Goal: Complete application form

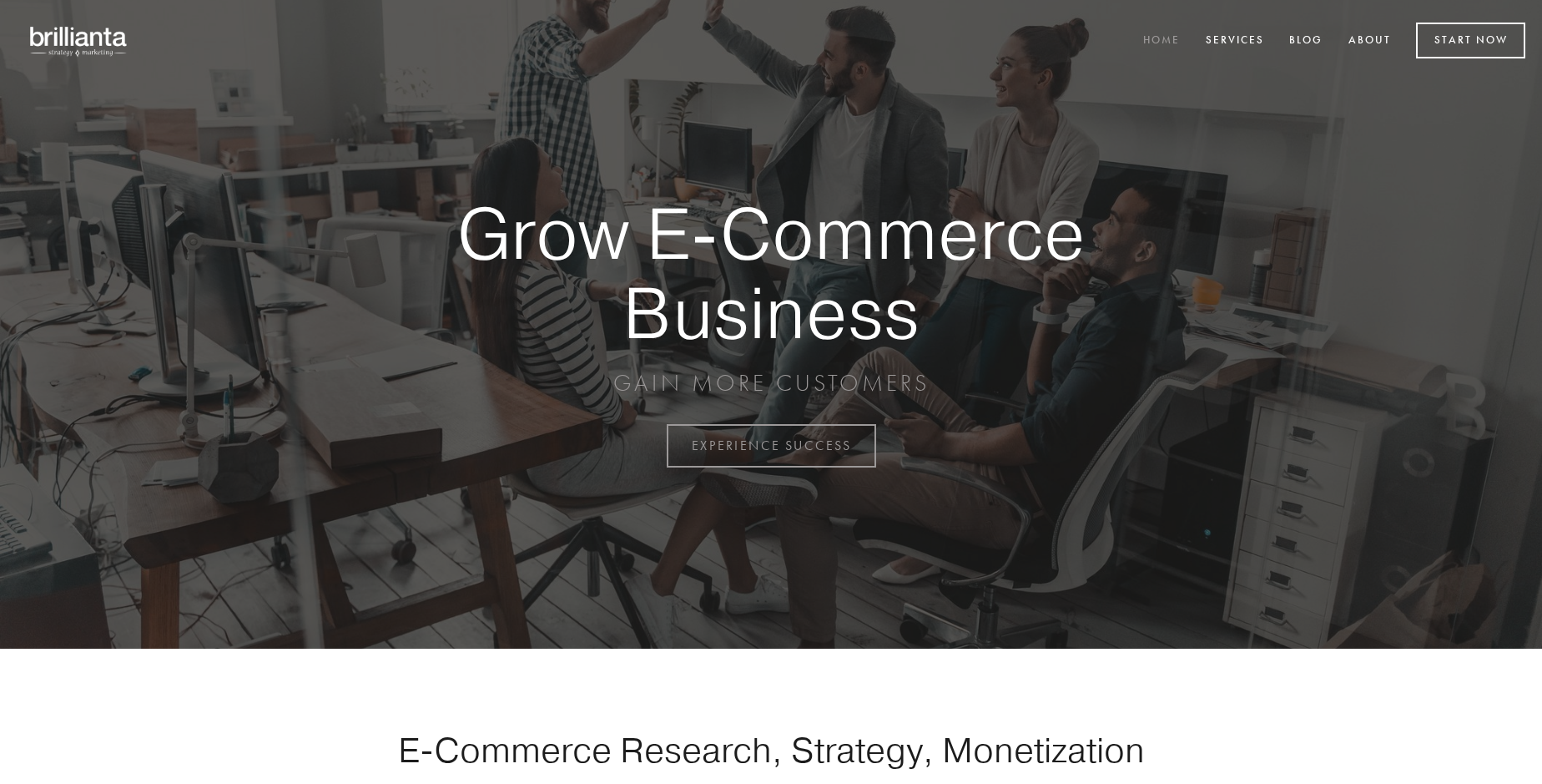
scroll to position [4374, 0]
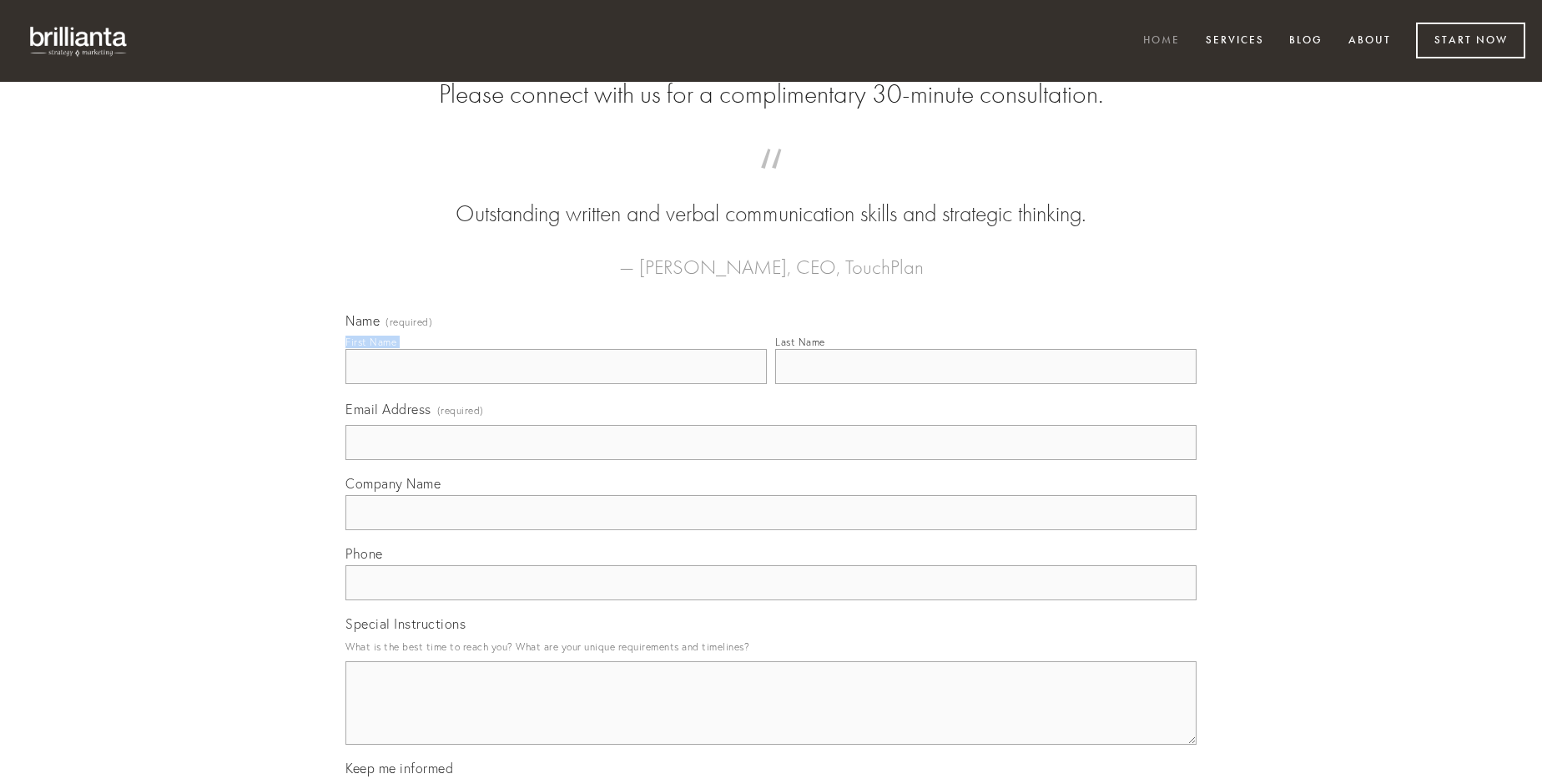
type input "[PERSON_NAME]"
click at [986, 384] on input "Last Name" at bounding box center [986, 366] width 422 height 35
type input "[PERSON_NAME]"
click at [771, 460] on input "Email Address (required)" at bounding box center [771, 442] width 851 height 35
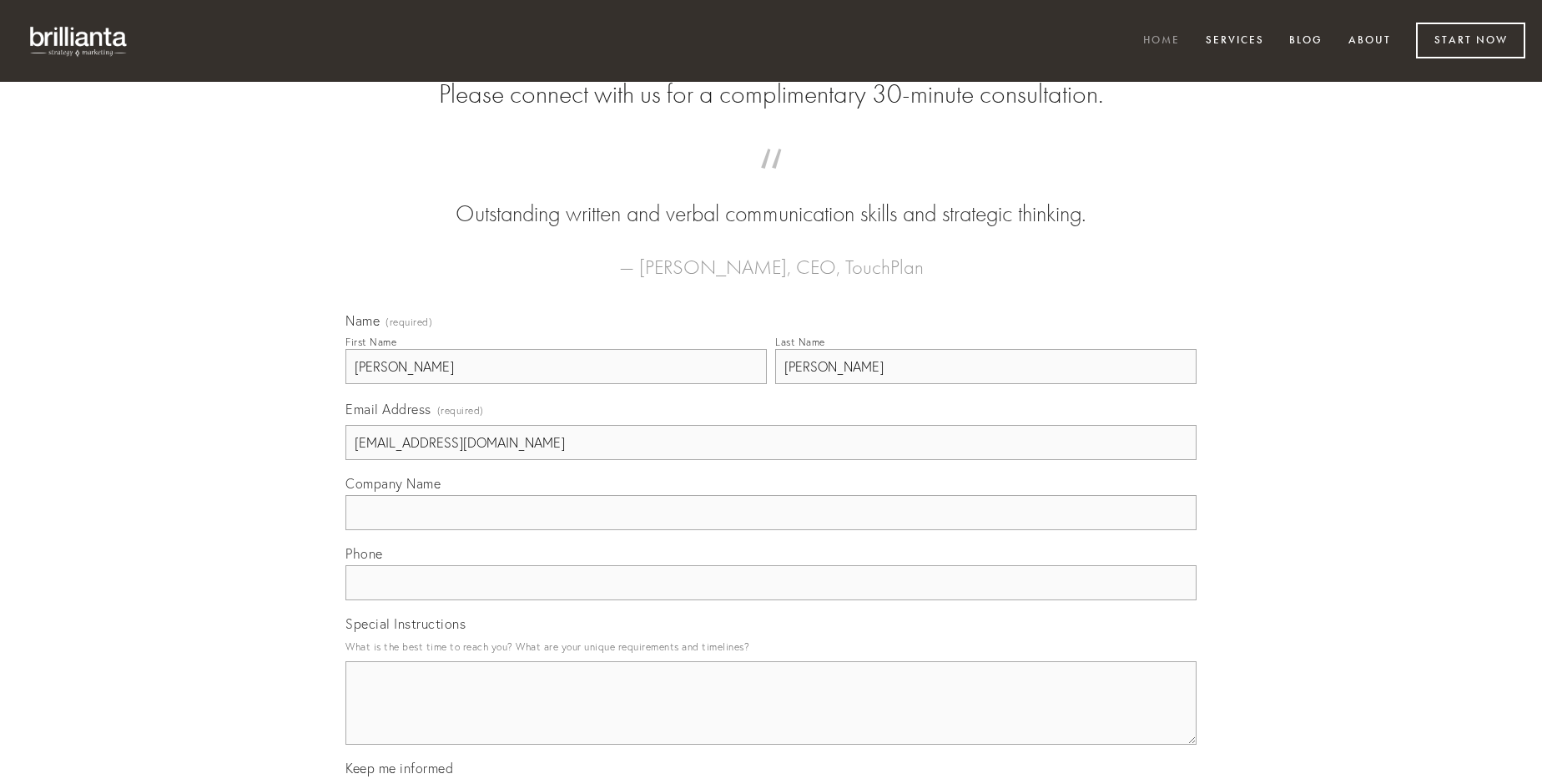
type input "[EMAIL_ADDRESS][DOMAIN_NAME]"
click at [771, 530] on input "Company Name" at bounding box center [771, 512] width 851 height 35
type input "nobis"
click at [771, 600] on input "text" at bounding box center [771, 582] width 851 height 35
click at [771, 718] on textarea "Special Instructions" at bounding box center [771, 703] width 851 height 83
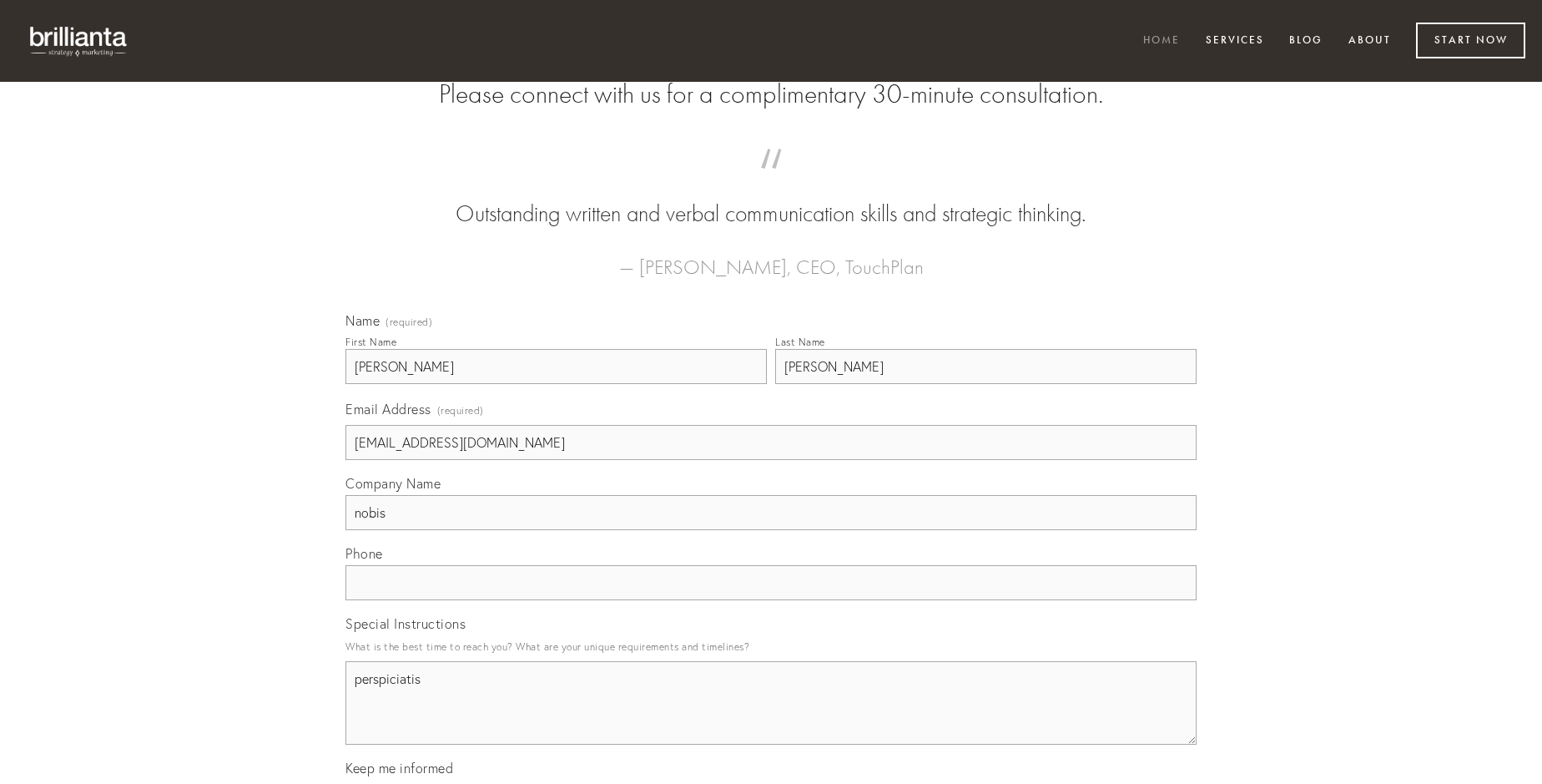
type textarea "perspiciatis"
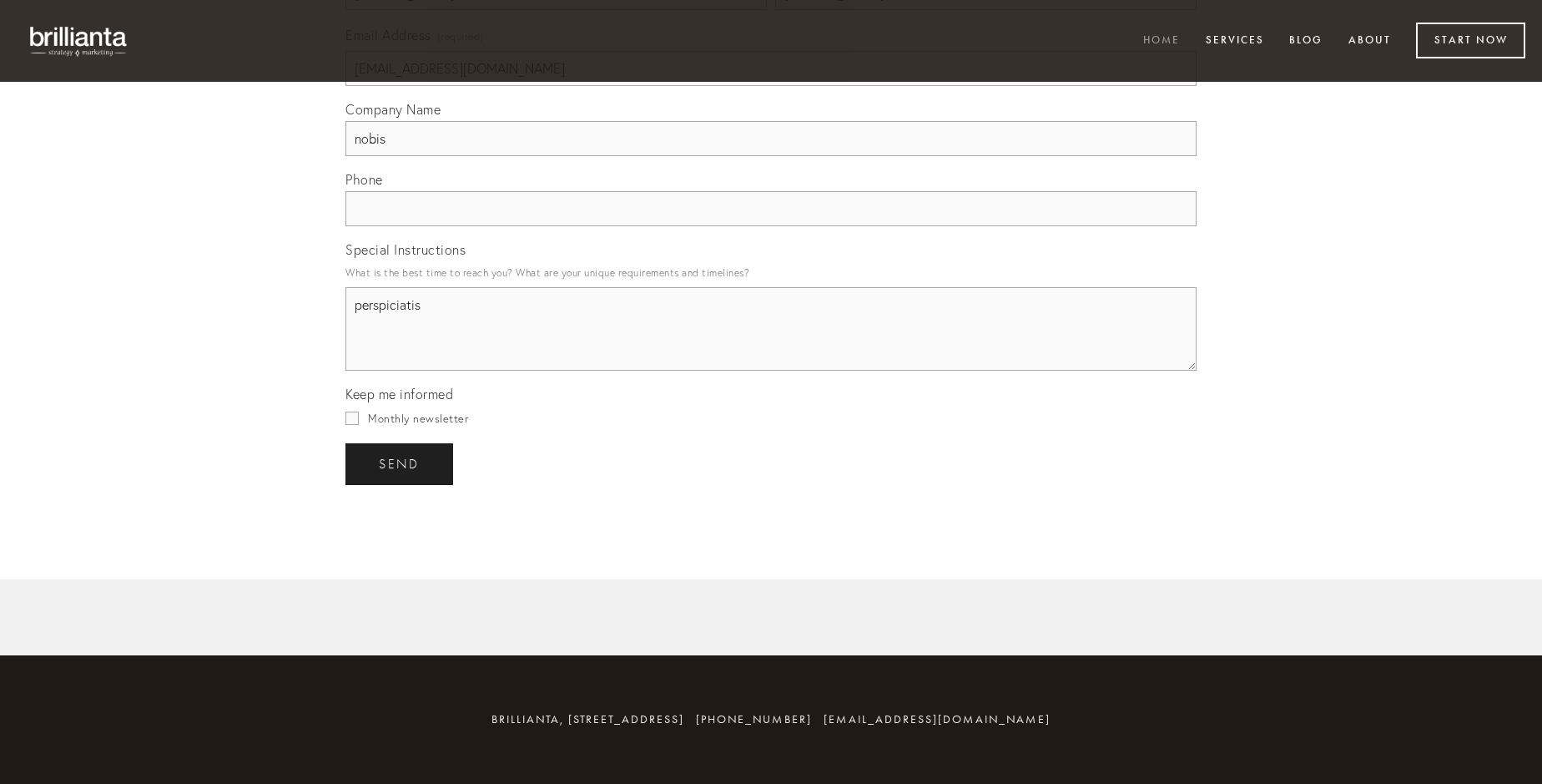
click at [400, 463] on span "send" at bounding box center [398, 463] width 41 height 15
